Goal: Transaction & Acquisition: Purchase product/service

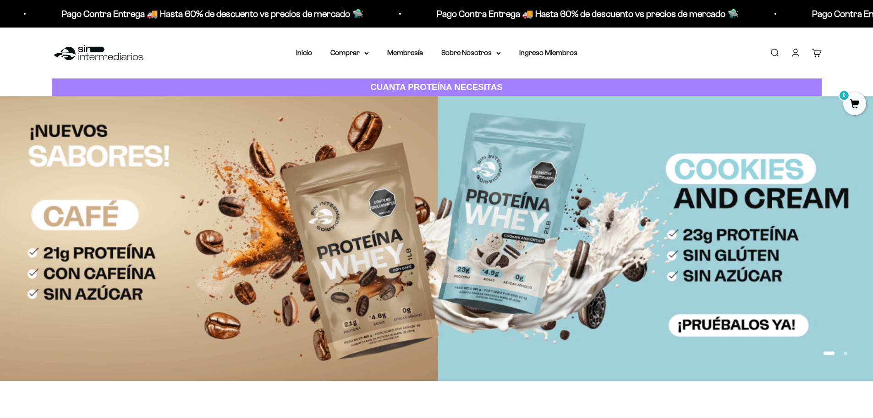
click at [796, 51] on link "Iniciar sesión" at bounding box center [796, 53] width 10 height 10
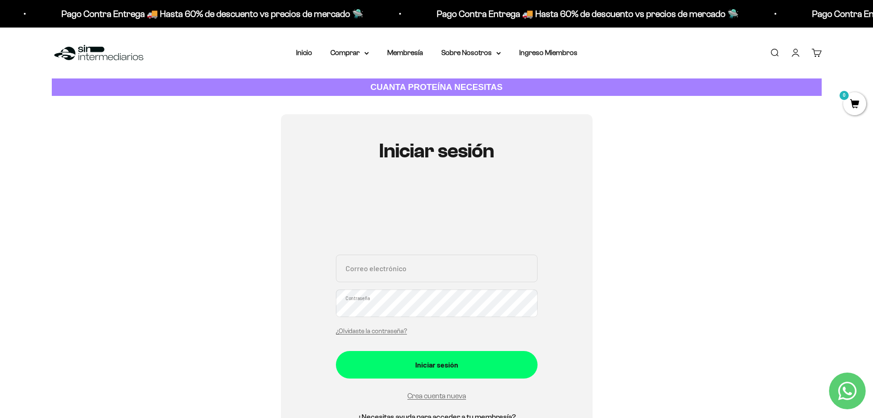
click at [418, 268] on input "Correo electrónico" at bounding box center [437, 268] width 202 height 28
type input "guillermofabian018@gmail.com"
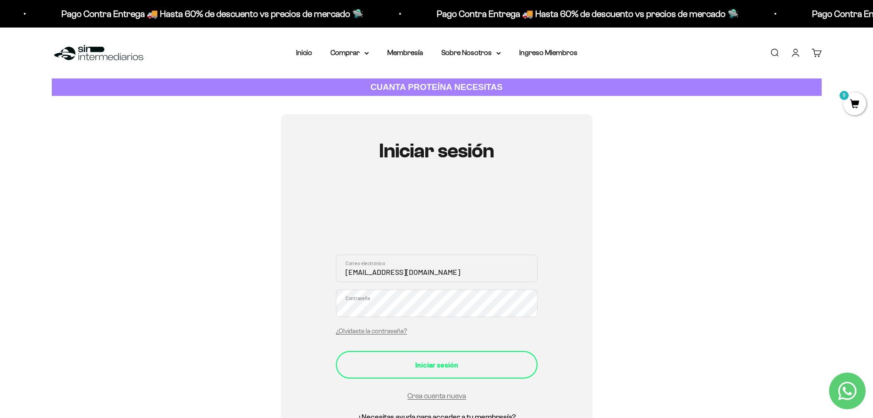
click at [469, 366] on div "Iniciar sesión" at bounding box center [436, 364] width 165 height 12
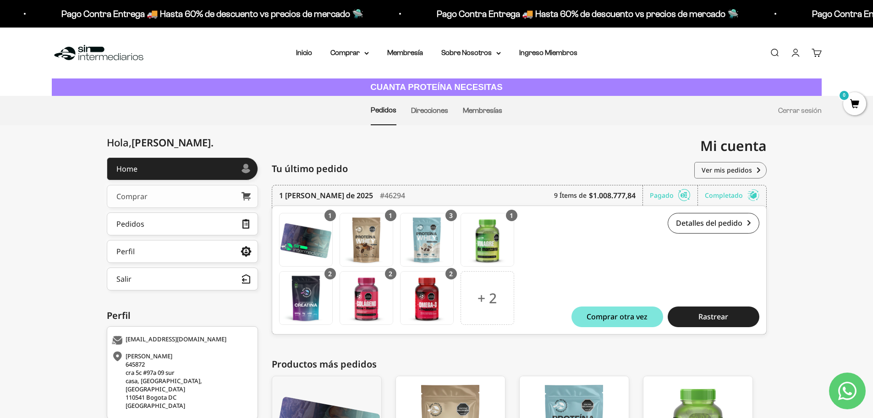
click at [152, 195] on link "Comprar" at bounding box center [182, 196] width 151 height 23
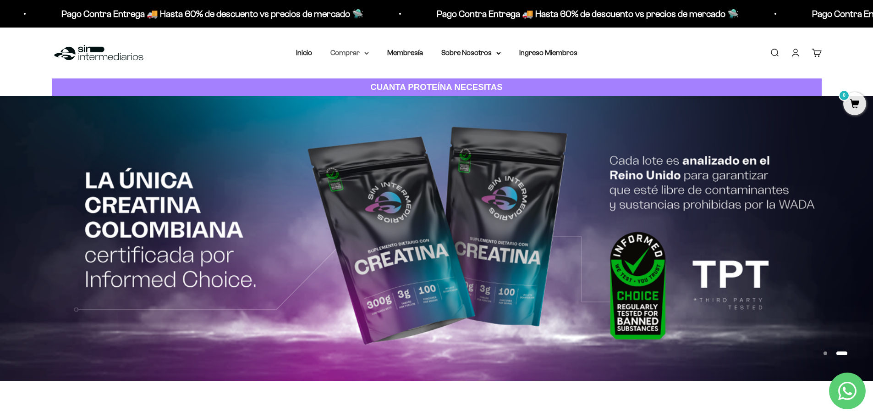
click at [361, 50] on summary "Comprar" at bounding box center [350, 53] width 39 height 12
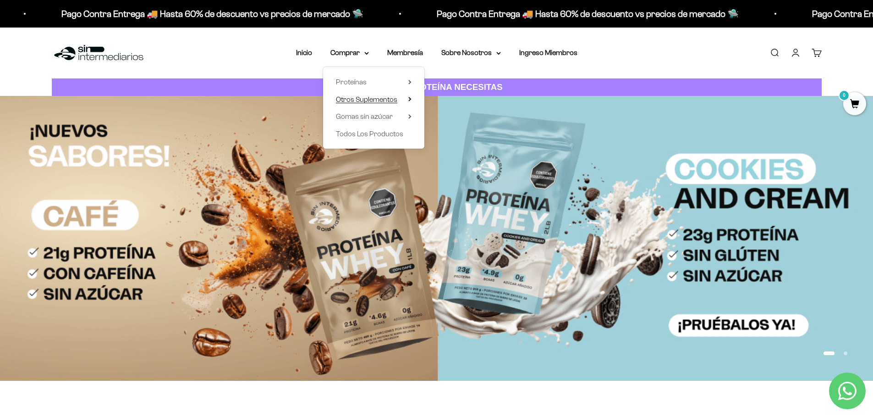
click at [391, 102] on span "Otros Suplementos" at bounding box center [366, 99] width 61 height 8
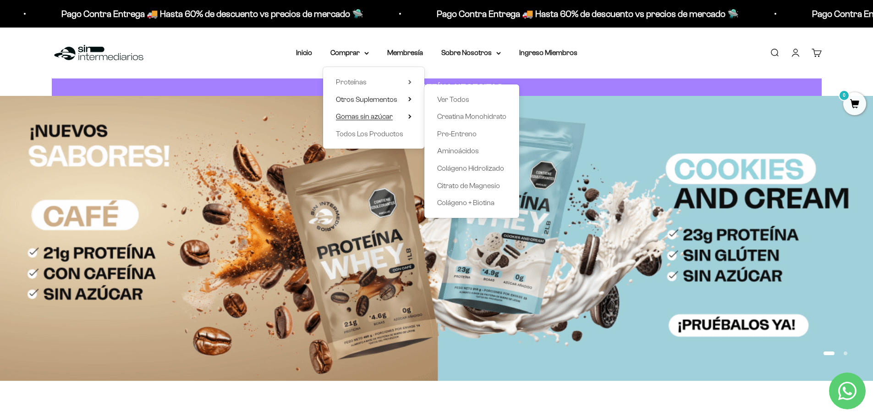
click at [402, 116] on summary "Gomas sin azúcar" at bounding box center [374, 116] width 76 height 12
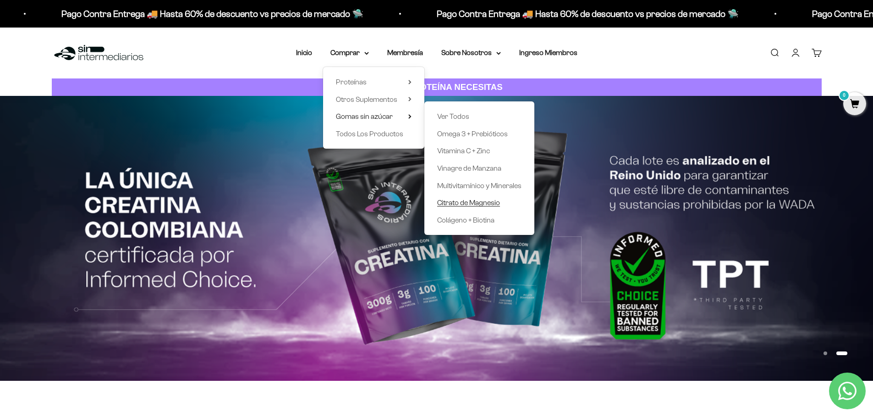
click at [489, 200] on span "Citrato de Magnesio" at bounding box center [468, 202] width 63 height 8
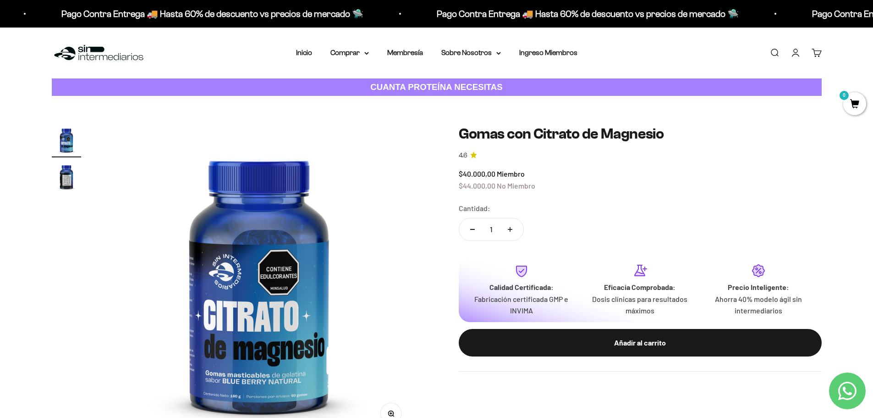
click at [508, 227] on icon "Aumentar cantidad" at bounding box center [510, 229] width 5 height 5
click at [508, 228] on icon "Aumentar cantidad" at bounding box center [510, 229] width 5 height 5
type input "3"
